Goal: Information Seeking & Learning: Learn about a topic

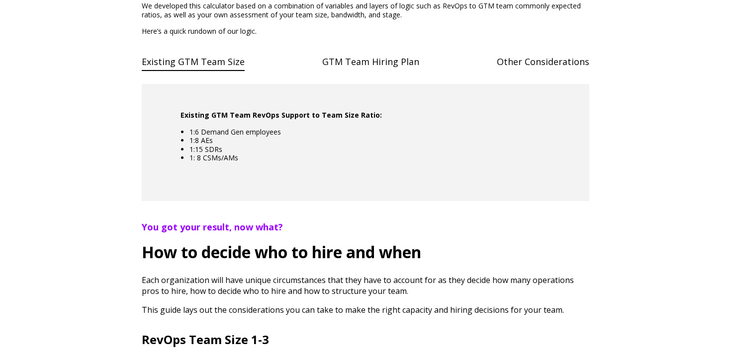
scroll to position [482, 0]
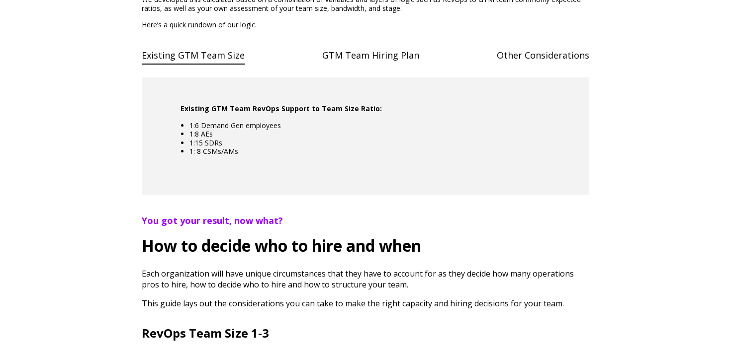
click at [358, 66] on h4 "GTM Team Hiring Plan" at bounding box center [370, 55] width 97 height 20
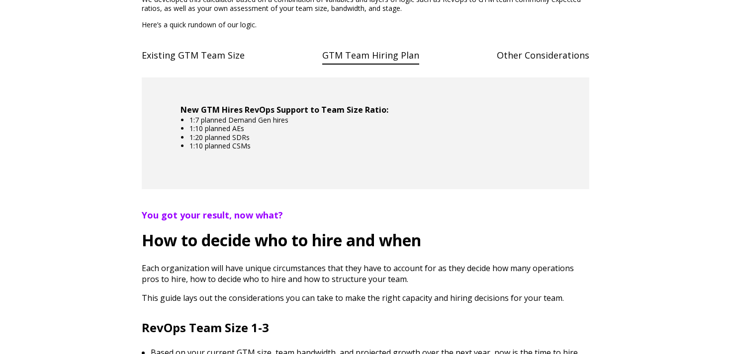
click at [199, 66] on h4 "Existing GTM Team Size" at bounding box center [193, 55] width 103 height 20
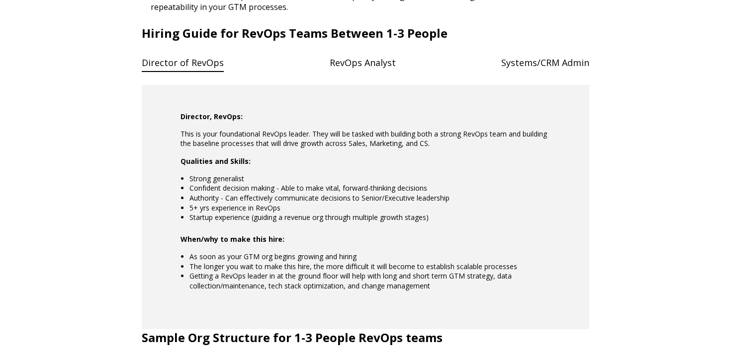
scroll to position [890, 0]
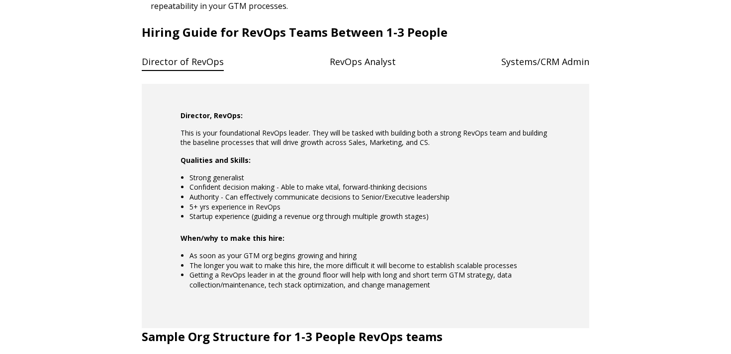
click at [363, 72] on h4 "RevOps Analyst" at bounding box center [363, 62] width 66 height 20
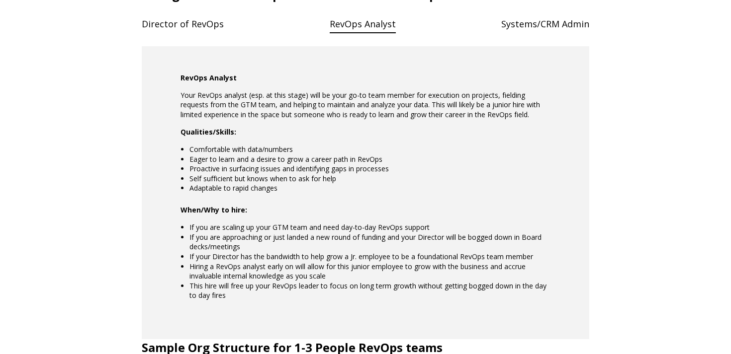
scroll to position [929, 0]
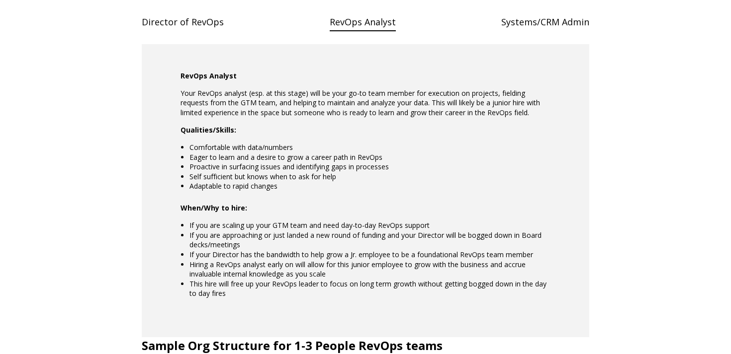
click at [532, 32] on h4 "Systems/CRM Admin" at bounding box center [545, 22] width 88 height 20
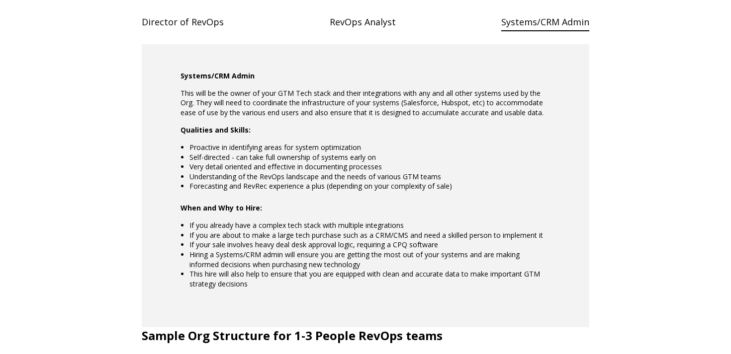
click at [381, 32] on h4 "RevOps Analyst" at bounding box center [363, 22] width 66 height 20
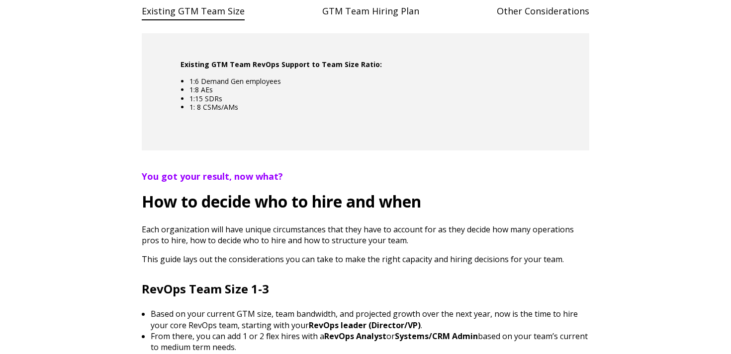
scroll to position [532, 0]
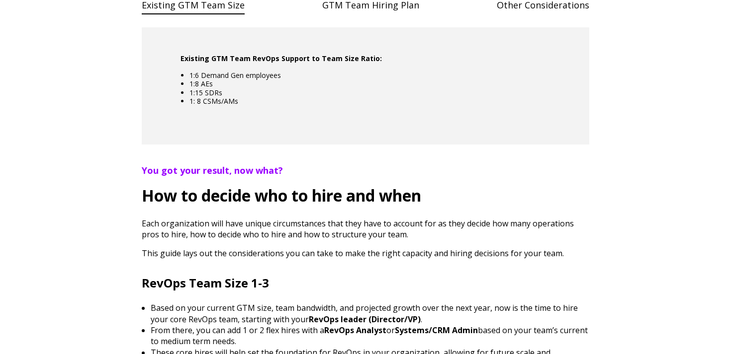
click at [367, 15] on h4 "GTM Team Hiring Plan" at bounding box center [370, 5] width 97 height 20
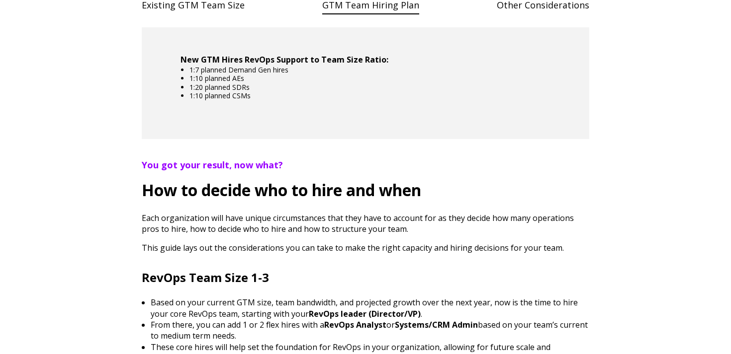
click at [521, 15] on h4 "Other Considerations" at bounding box center [543, 5] width 92 height 20
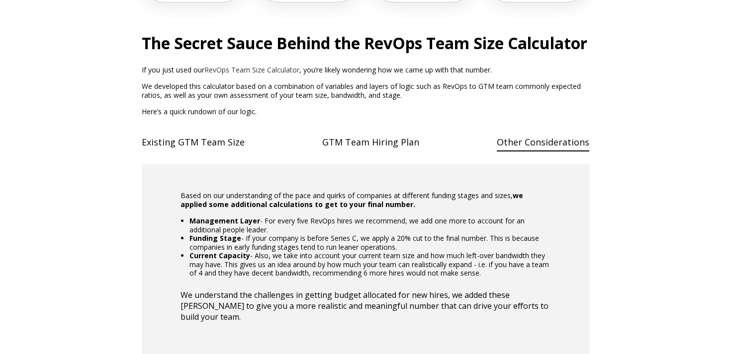
scroll to position [406, 0]
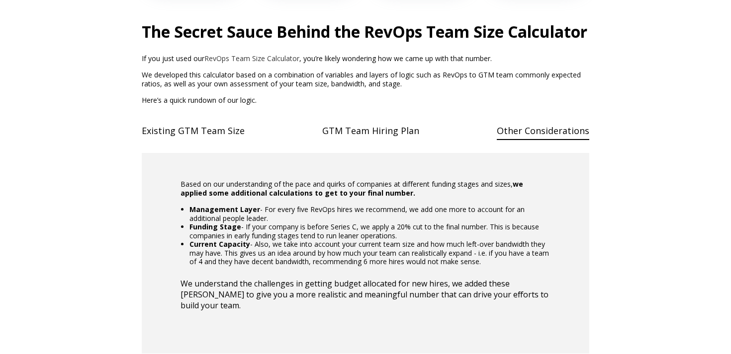
click at [378, 141] on h4 "GTM Team Hiring Plan" at bounding box center [370, 131] width 97 height 20
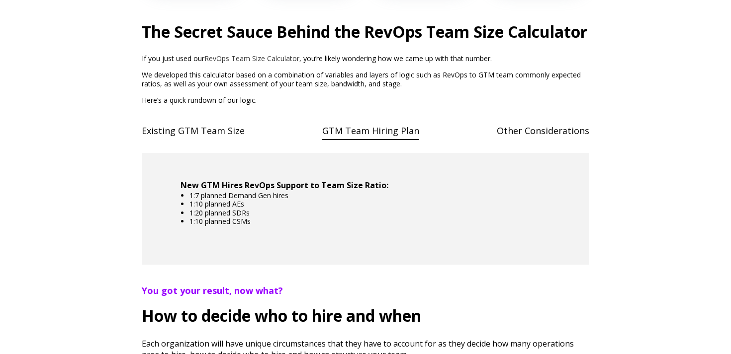
click at [218, 141] on h4 "Existing GTM Team Size" at bounding box center [193, 131] width 103 height 20
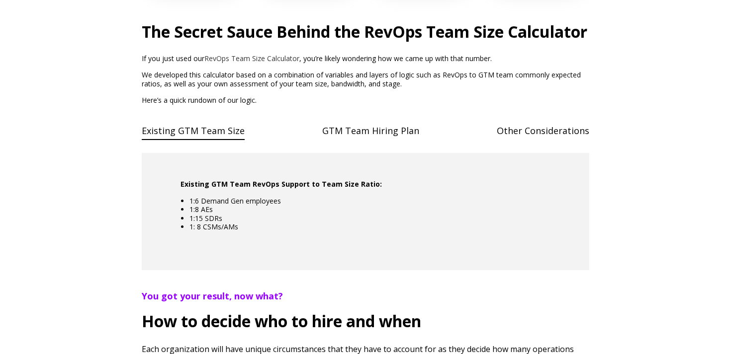
click at [355, 141] on h4 "GTM Team Hiring Plan" at bounding box center [370, 131] width 97 height 20
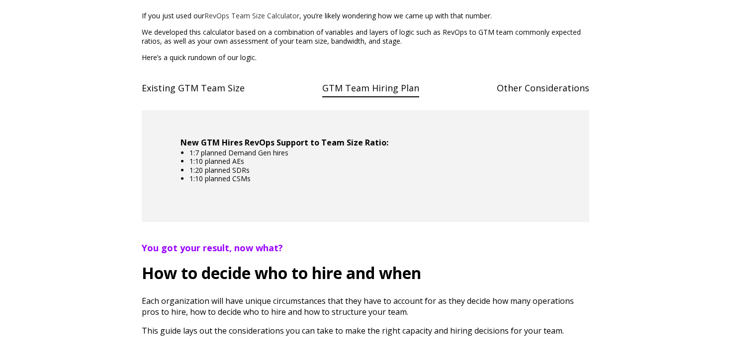
scroll to position [454, 0]
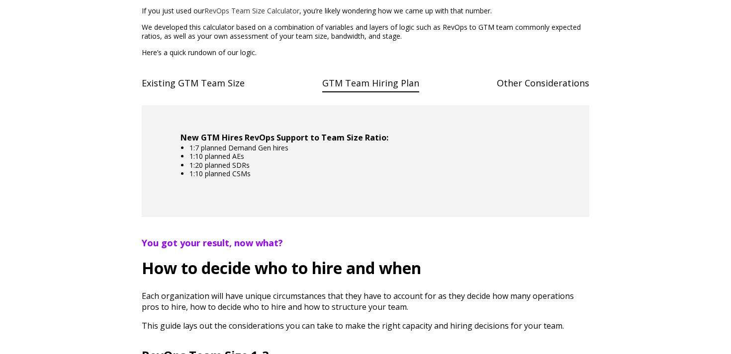
click at [206, 120] on div "Existing GTM Team Size GTM Team Hiring Plan Other Considerations Existing GTM T…" at bounding box center [365, 145] width 447 height 144
click at [209, 93] on h4 "Existing GTM Team Size" at bounding box center [193, 83] width 103 height 20
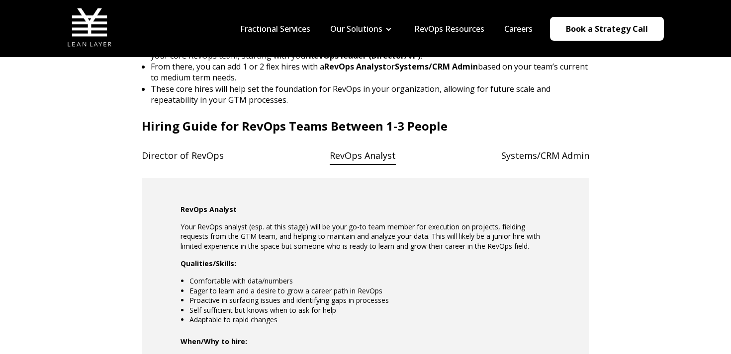
scroll to position [787, 0]
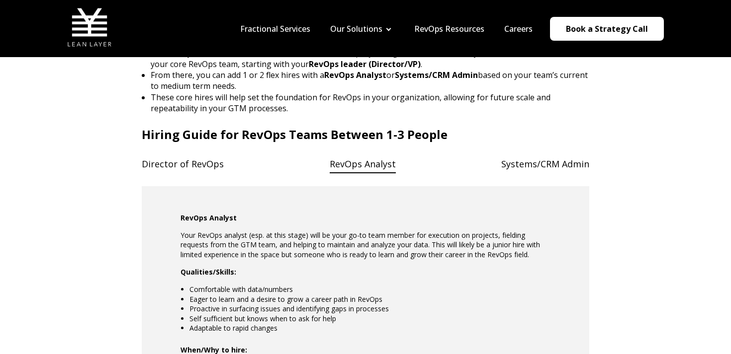
click at [192, 174] on h4 "Director of RevOps" at bounding box center [183, 164] width 82 height 20
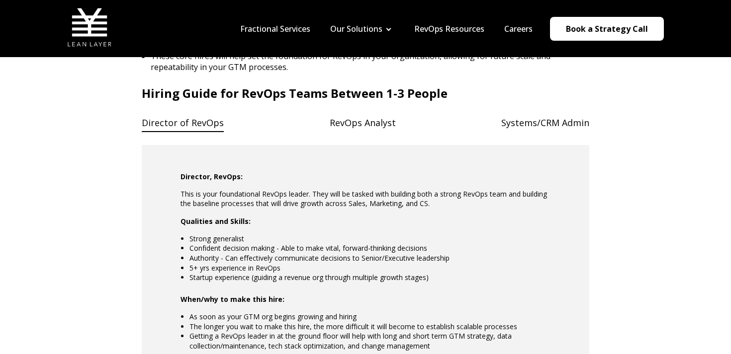
scroll to position [827, 0]
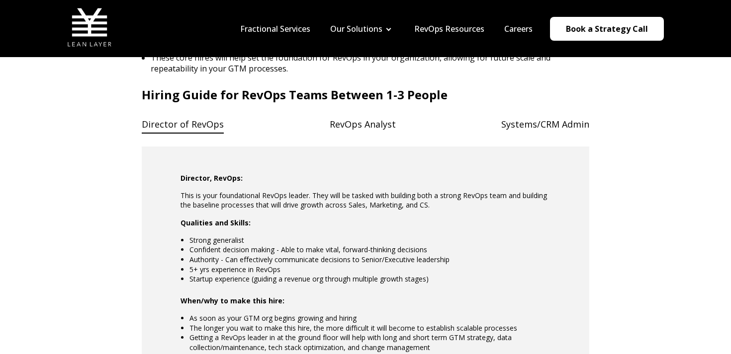
click at [360, 135] on h4 "RevOps Analyst" at bounding box center [363, 124] width 66 height 20
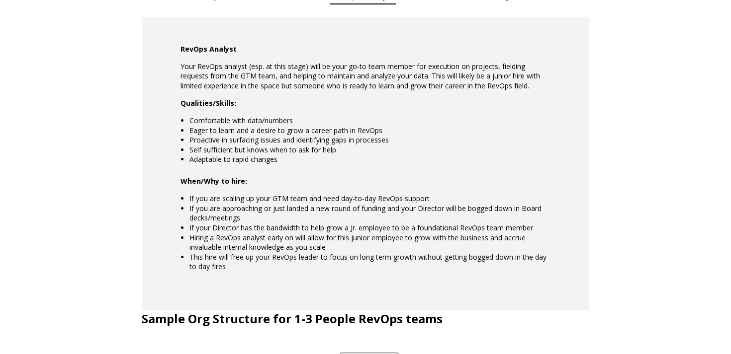
scroll to position [953, 0]
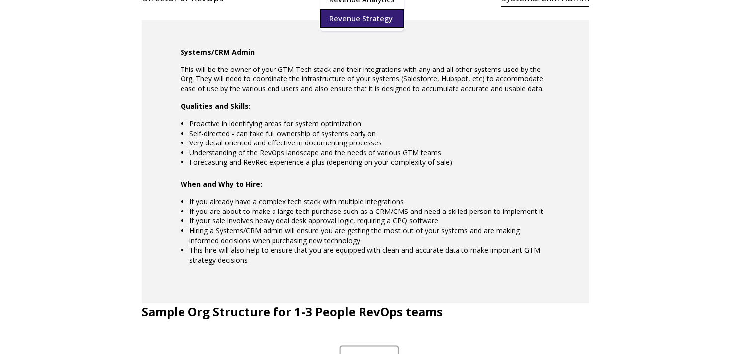
click at [372, 16] on link "Revenue Strategy" at bounding box center [362, 18] width 84 height 18
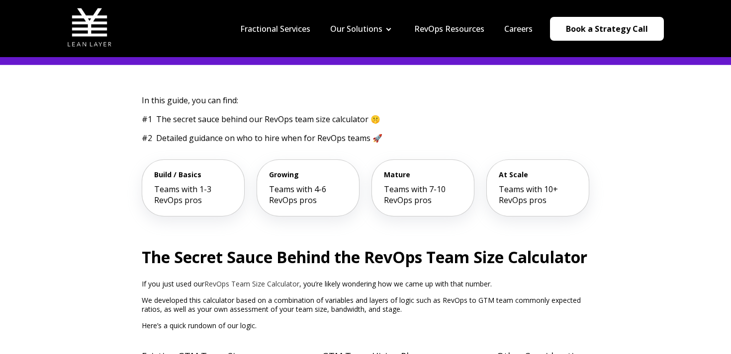
scroll to position [0, 0]
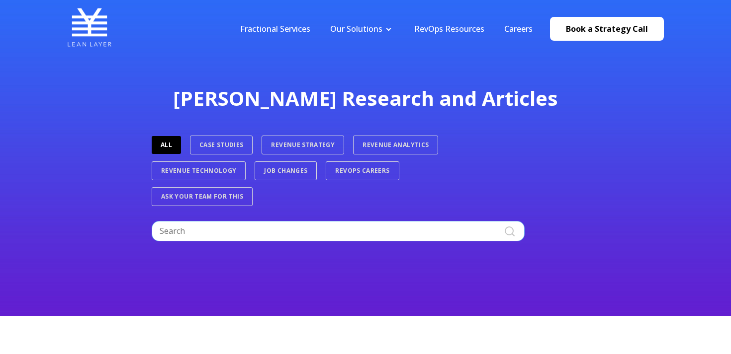
click at [298, 228] on input "Search" at bounding box center [338, 231] width 373 height 20
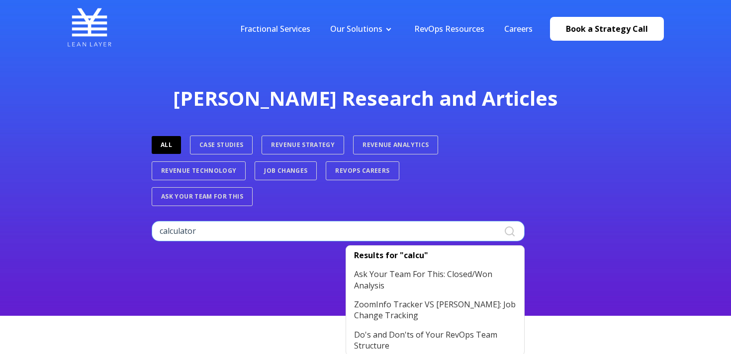
type input "calculator"
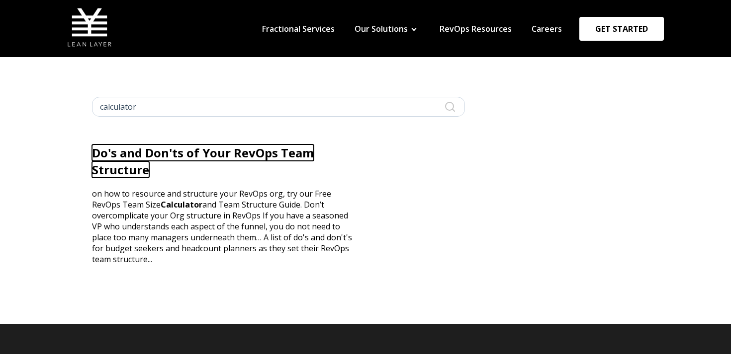
click at [235, 158] on link "Do's and Don'ts of Your RevOps Team Structure" at bounding box center [203, 161] width 222 height 33
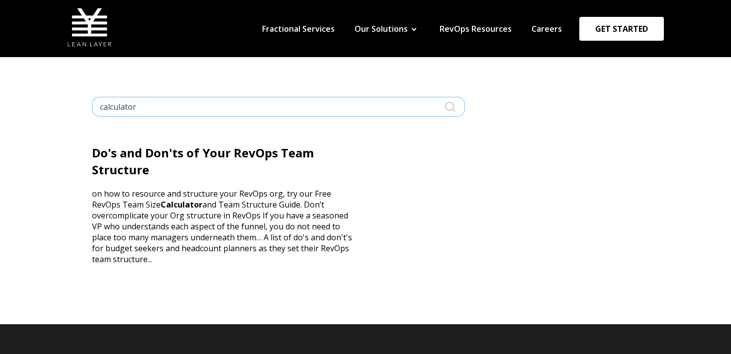
click at [221, 101] on input "calculator" at bounding box center [278, 107] width 373 height 20
type input "team size"
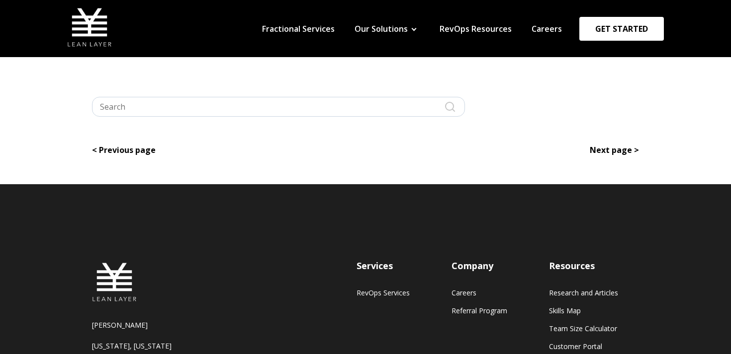
type input "team size"
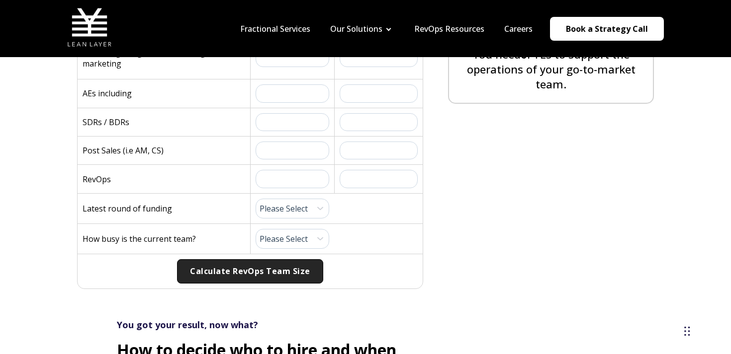
scroll to position [284, 0]
